Goal: Find specific fact: Find specific fact

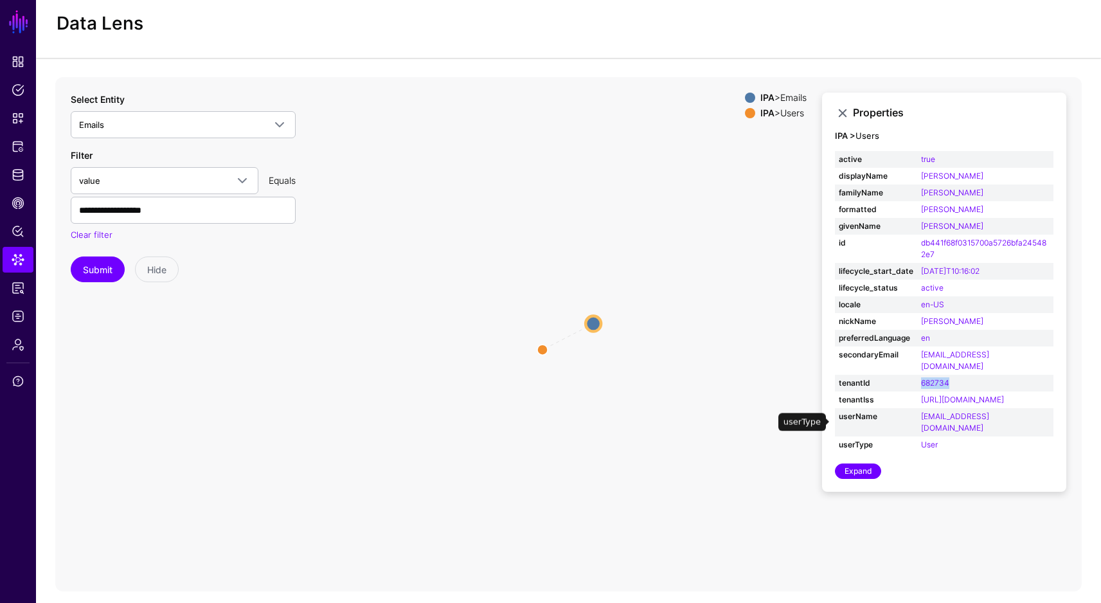
scroll to position [35, 0]
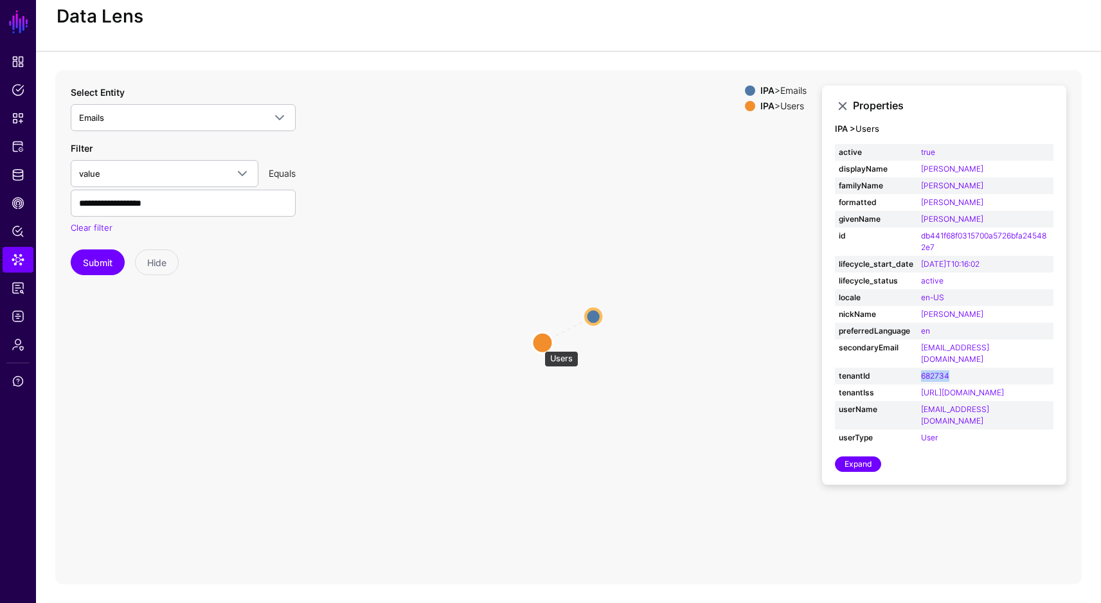
click at [537, 344] on circle at bounding box center [542, 342] width 21 height 21
click at [594, 316] on circle at bounding box center [593, 315] width 15 height 15
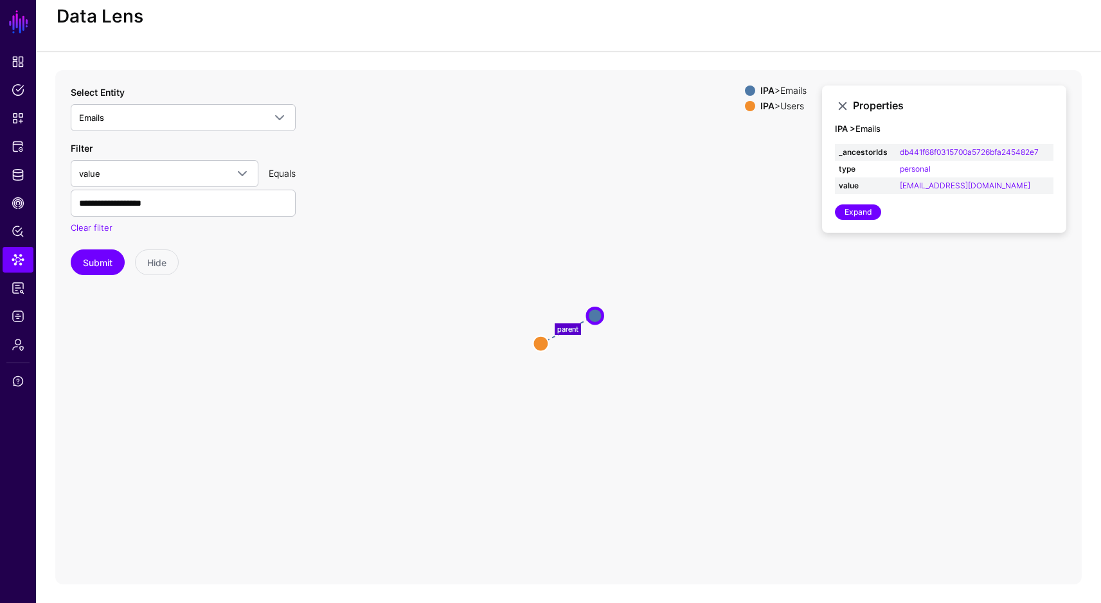
click at [550, 345] on icon "parent Emails Emails Users Users" at bounding box center [568, 327] width 1027 height 514
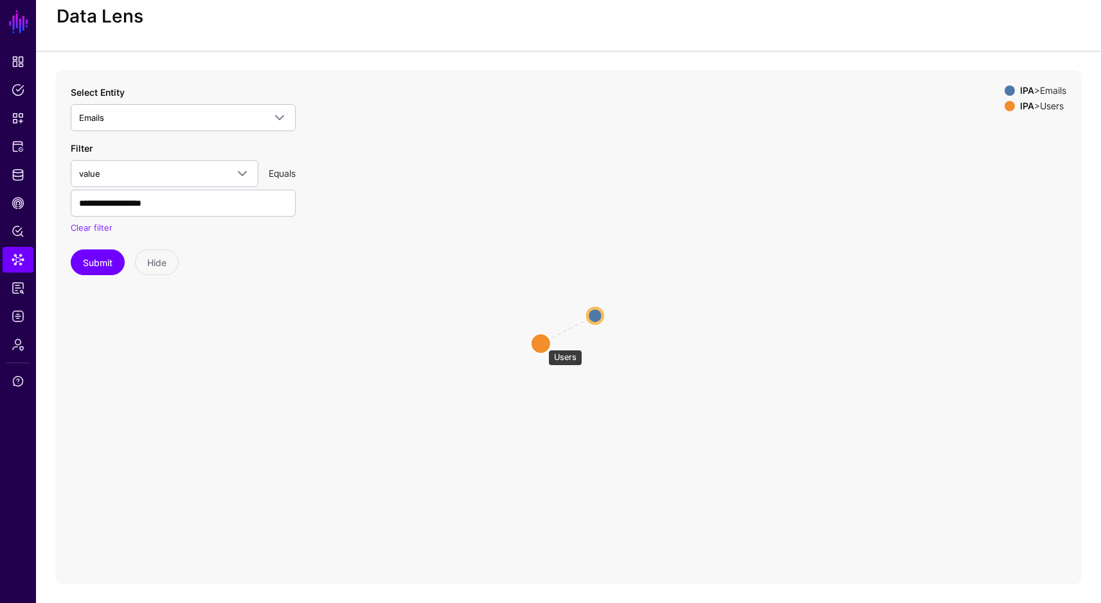
click at [542, 343] on circle at bounding box center [540, 343] width 21 height 21
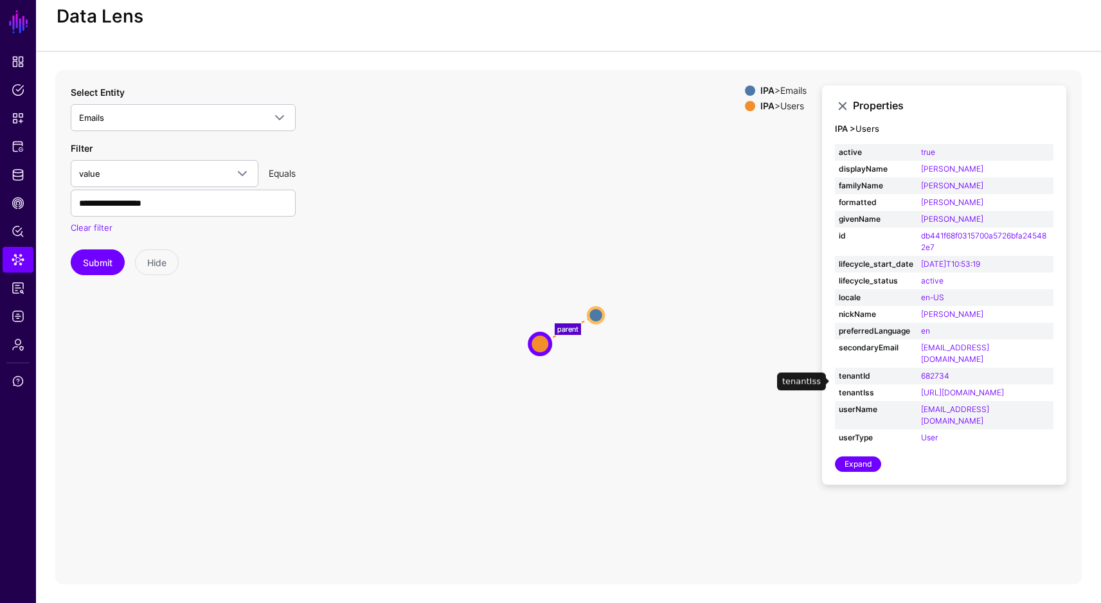
click at [999, 387] on td "[URL][DOMAIN_NAME]" at bounding box center [985, 392] width 136 height 17
click at [990, 388] on link "[URL][DOMAIN_NAME]" at bounding box center [962, 393] width 83 height 10
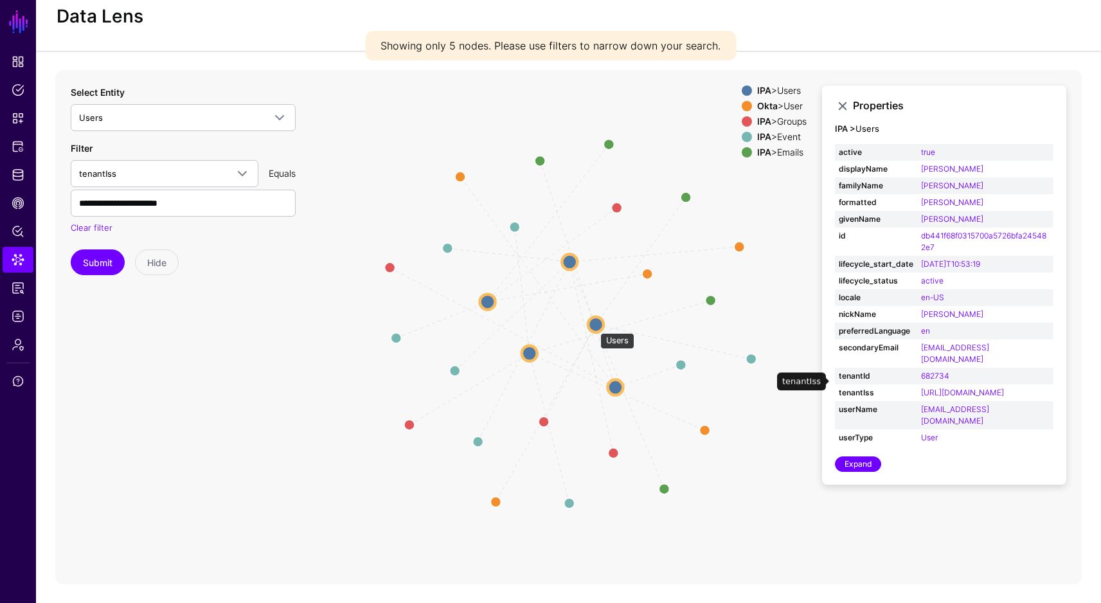
click at [594, 327] on circle at bounding box center [595, 323] width 15 height 15
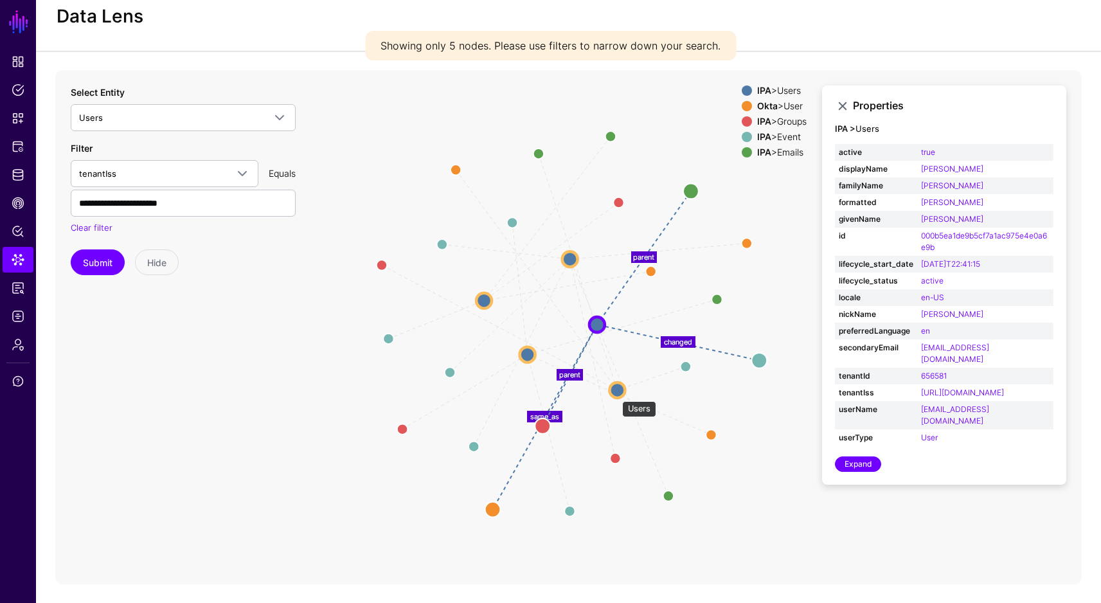
click at [616, 394] on circle at bounding box center [616, 389] width 15 height 15
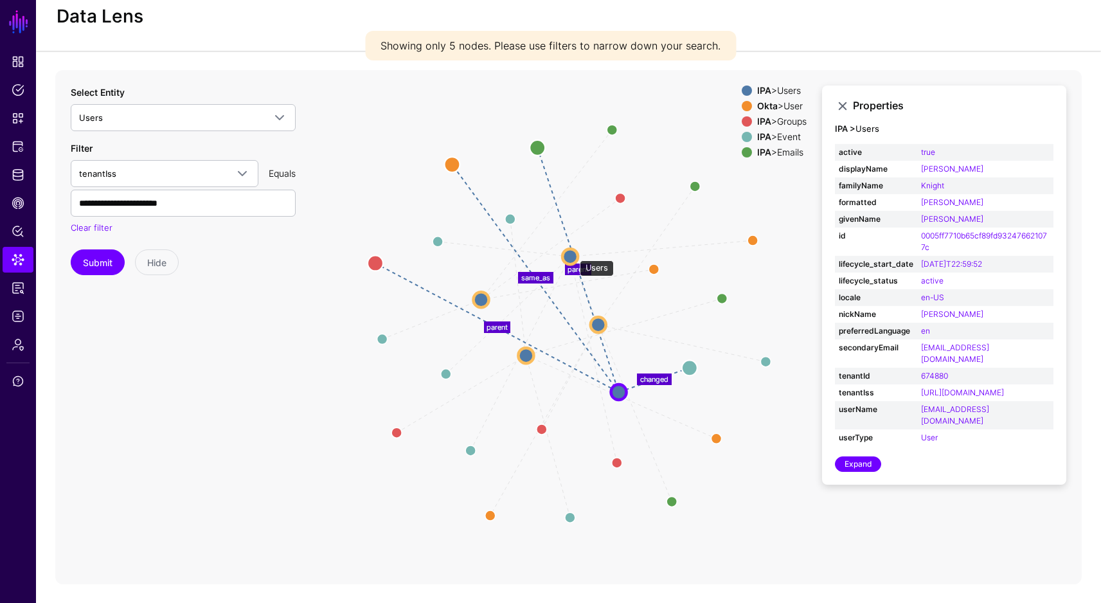
click at [573, 253] on circle at bounding box center [569, 256] width 15 height 15
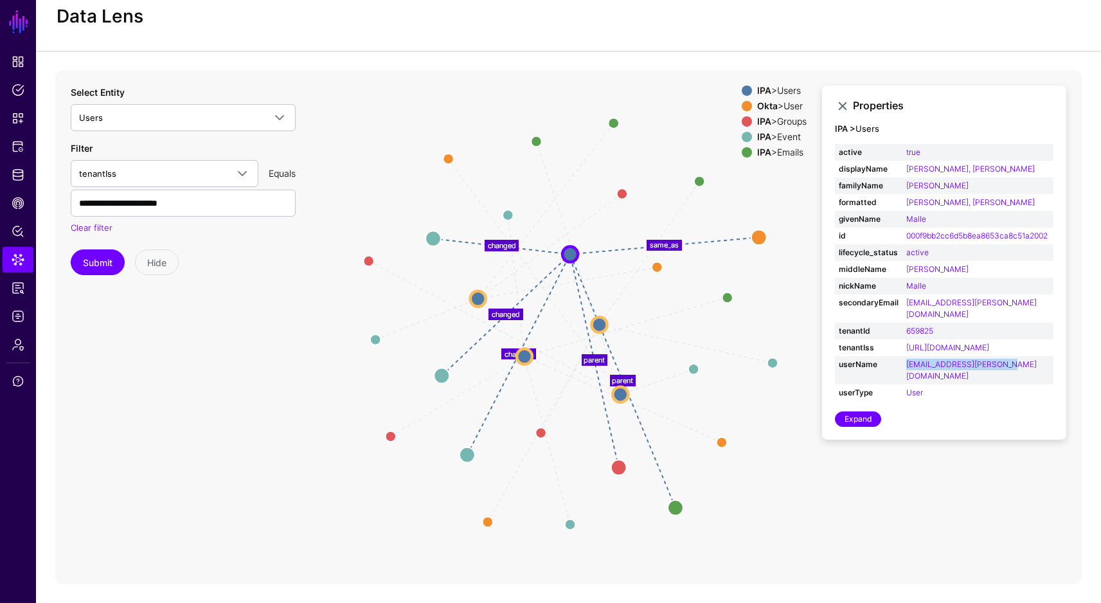
drag, startPoint x: 1011, startPoint y: 363, endPoint x: 888, endPoint y: 363, distance: 122.8
click at [888, 363] on tr "userName [EMAIL_ADDRESS][PERSON_NAME][DOMAIN_NAME]" at bounding box center [944, 370] width 219 height 28
copy tr "[EMAIL_ADDRESS][PERSON_NAME][DOMAIN_NAME]"
